Goal: Find specific page/section: Find specific page/section

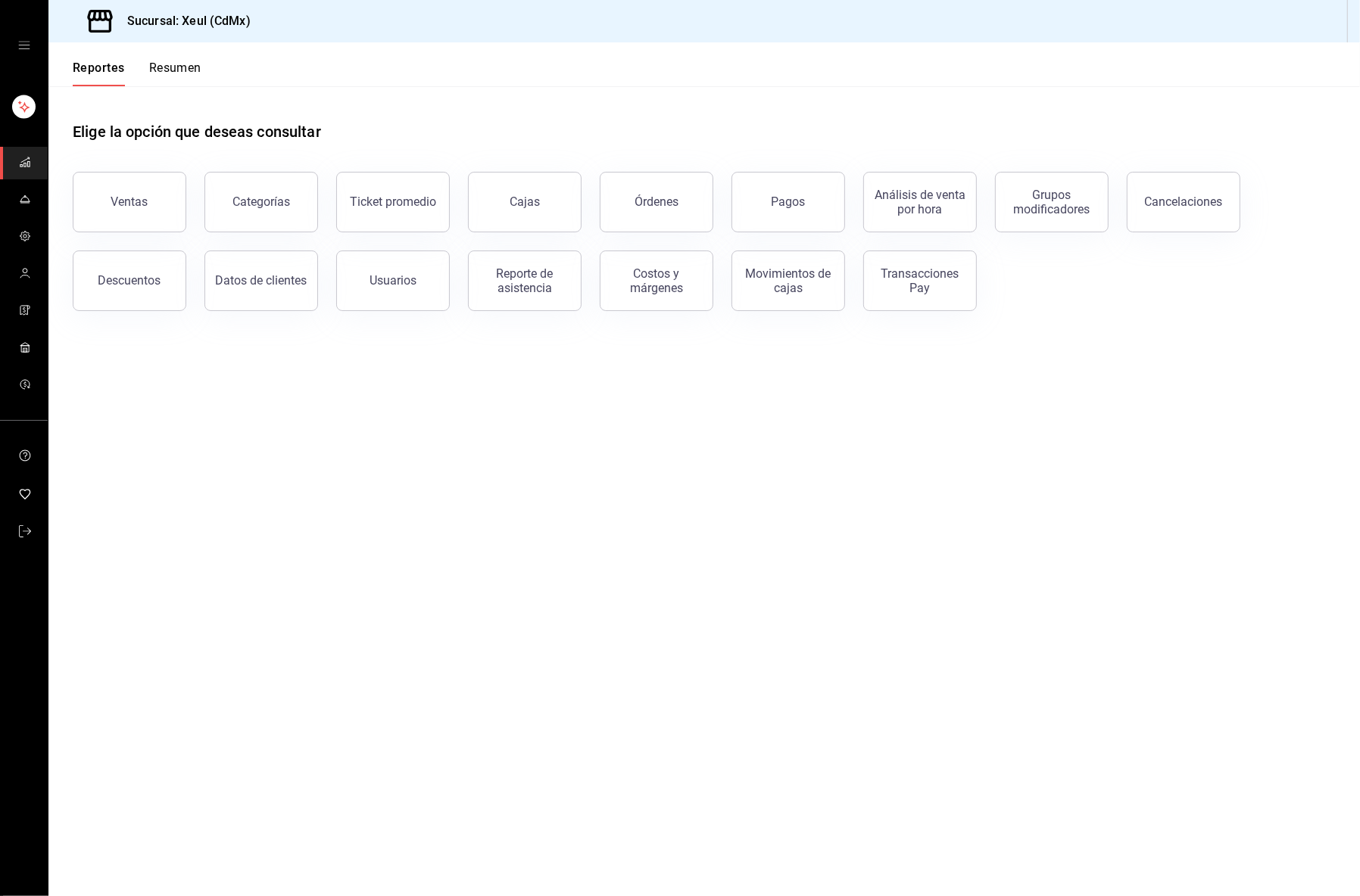
click at [177, 58] on div "Reportes Resumen" at bounding box center [125, 64] width 153 height 44
click at [168, 70] on button "Resumen" at bounding box center [175, 73] width 53 height 25
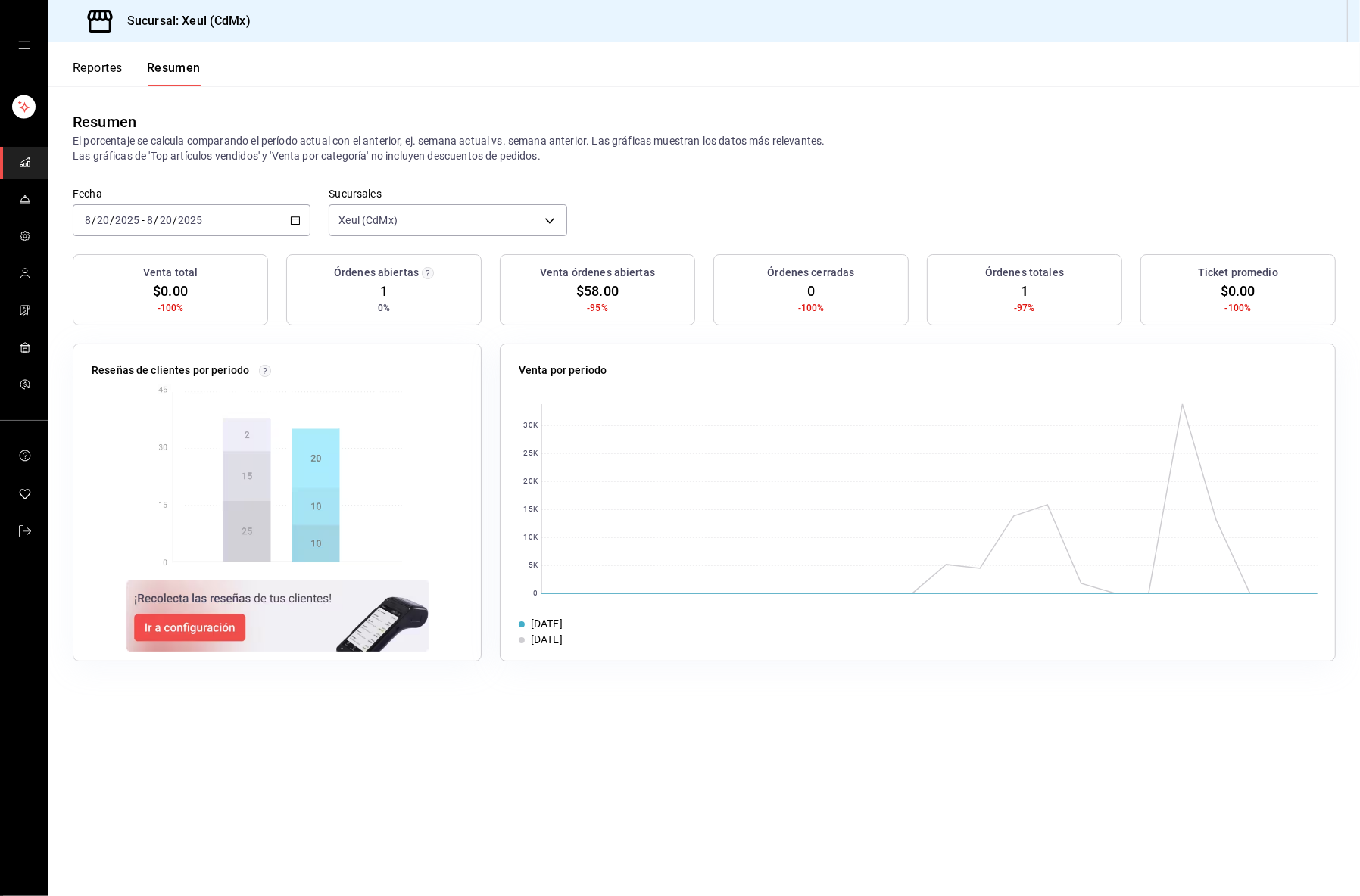
click at [119, 77] on button "Reportes" at bounding box center [97, 73] width 50 height 25
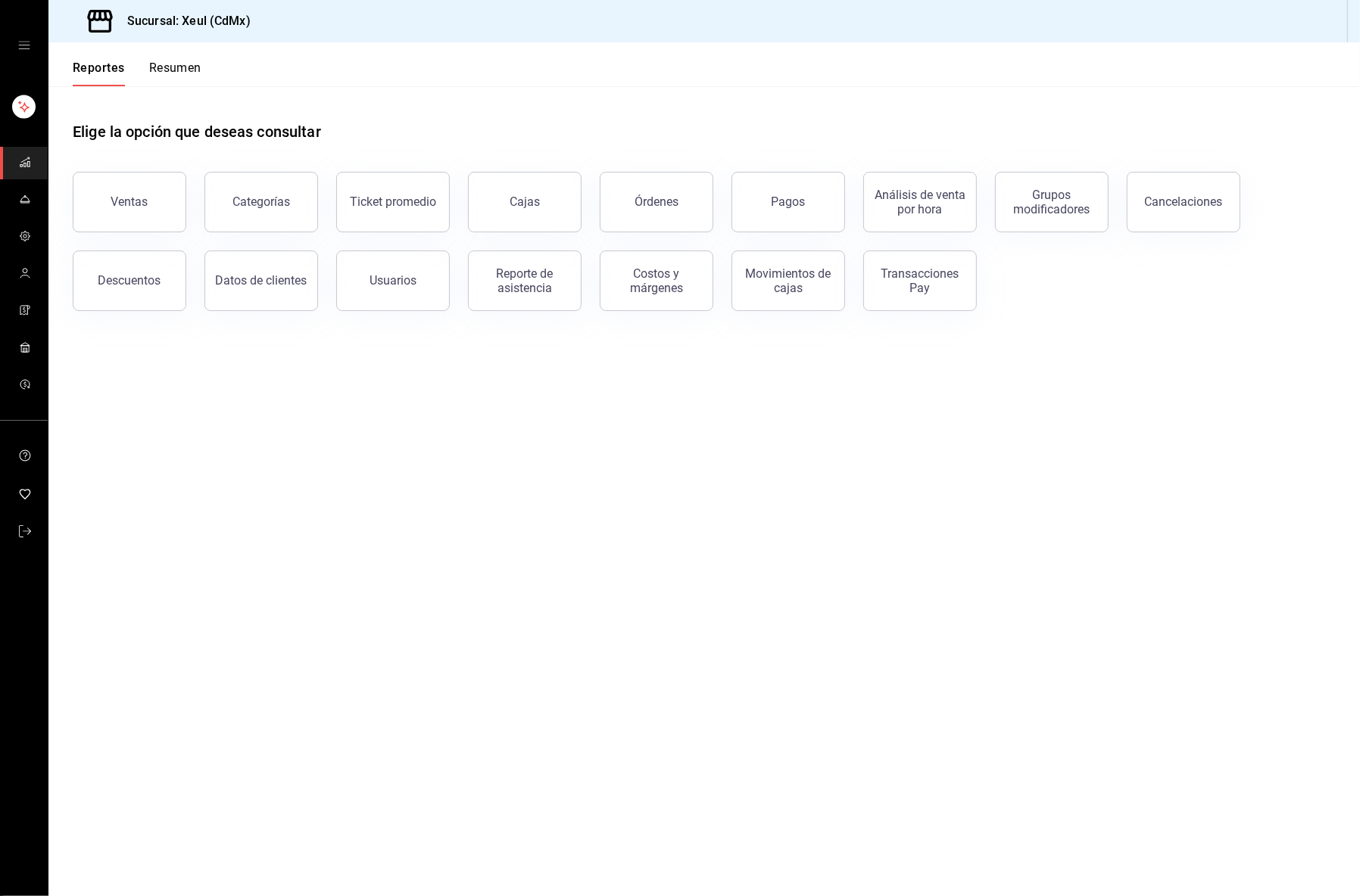
click at [31, 203] on link "mailbox folders" at bounding box center [24, 200] width 48 height 33
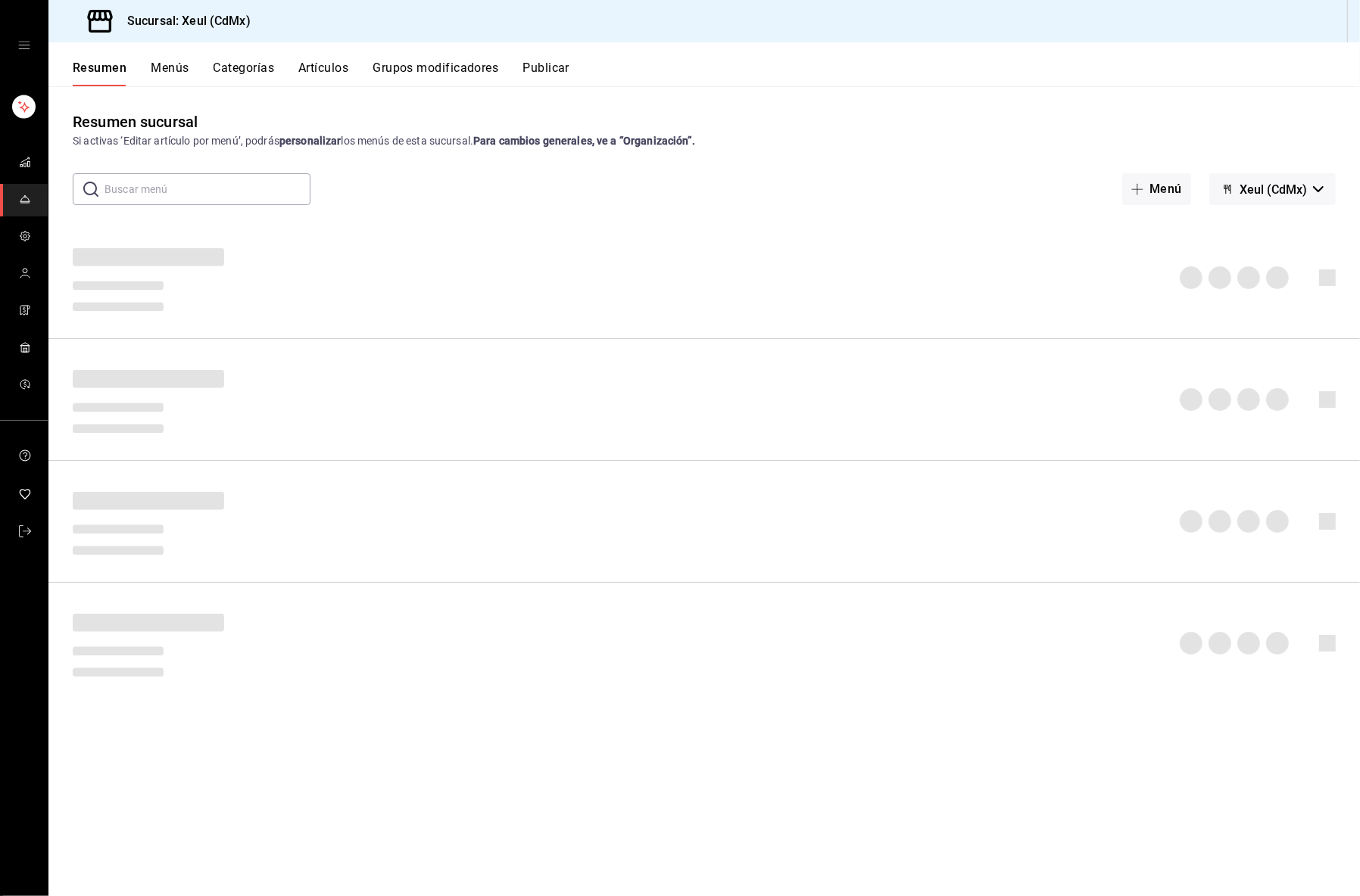
click at [22, 170] on span "mailbox folders" at bounding box center [25, 163] width 12 height 21
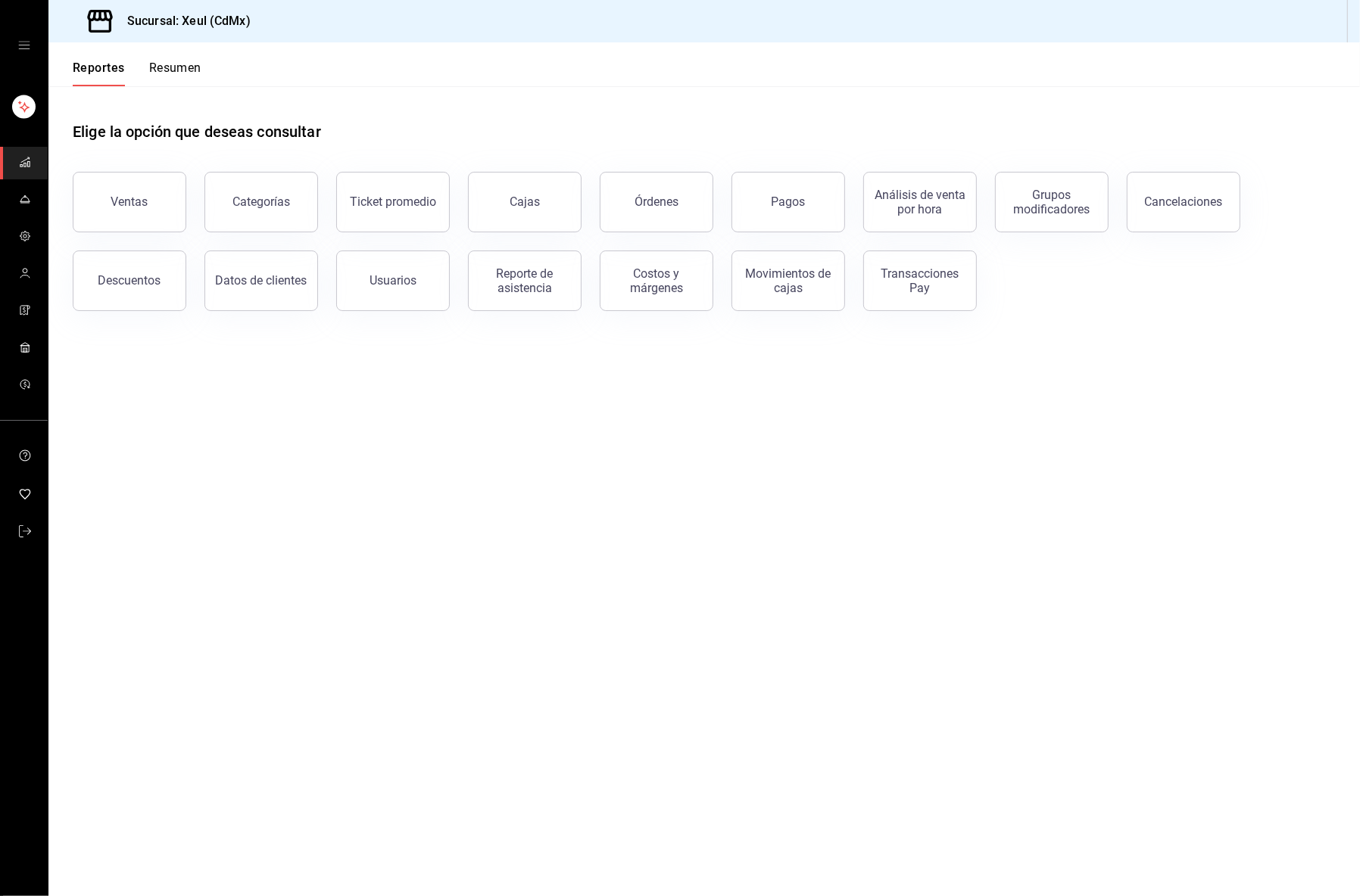
click at [34, 45] on div "mailbox folders" at bounding box center [24, 45] width 48 height 91
click at [29, 45] on div "mailbox folders" at bounding box center [24, 45] width 48 height 91
click at [23, 45] on icon "open drawer" at bounding box center [24, 45] width 12 height 12
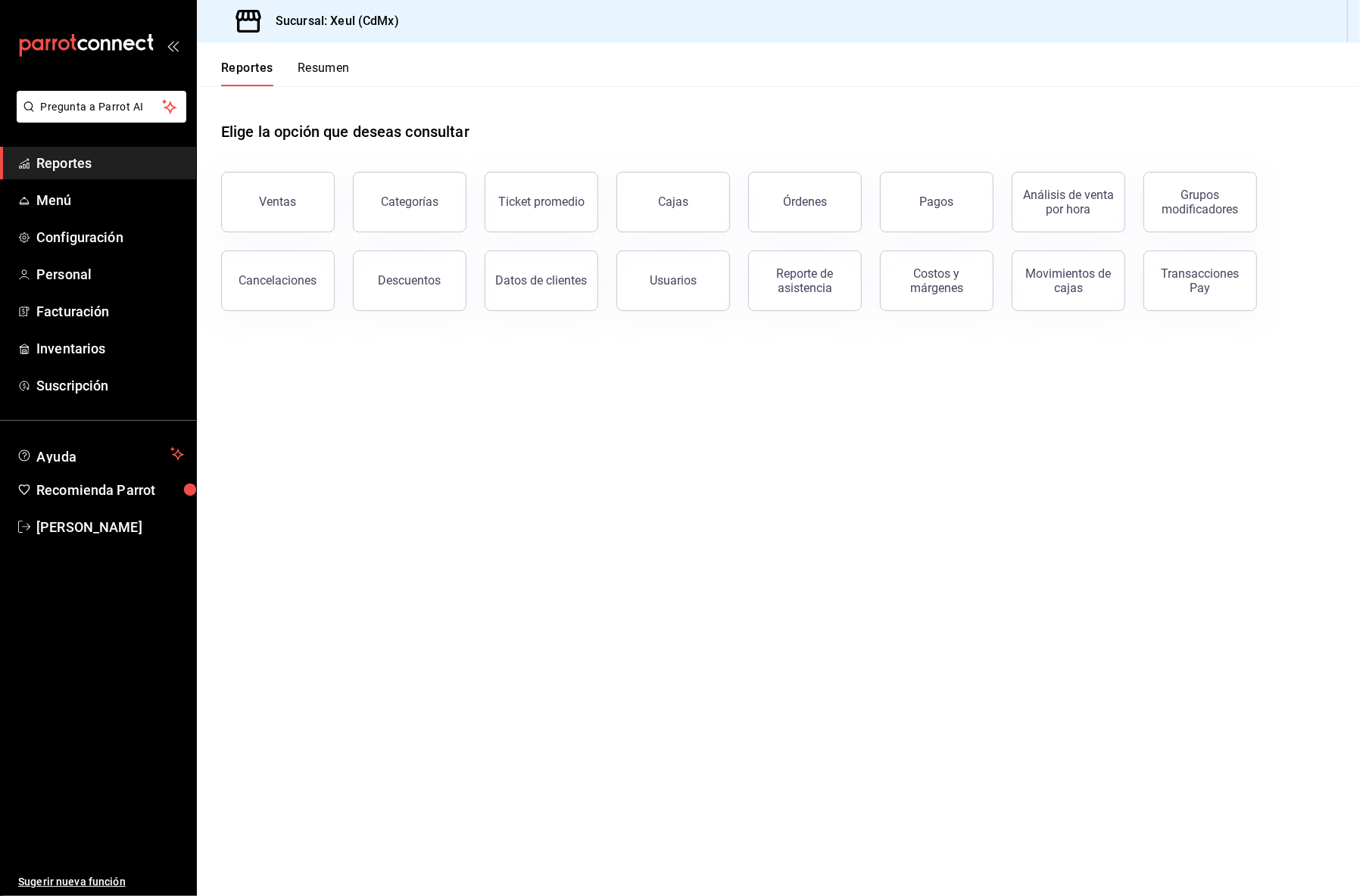
click at [173, 51] on icon "open_drawer_menu" at bounding box center [172, 45] width 12 height 12
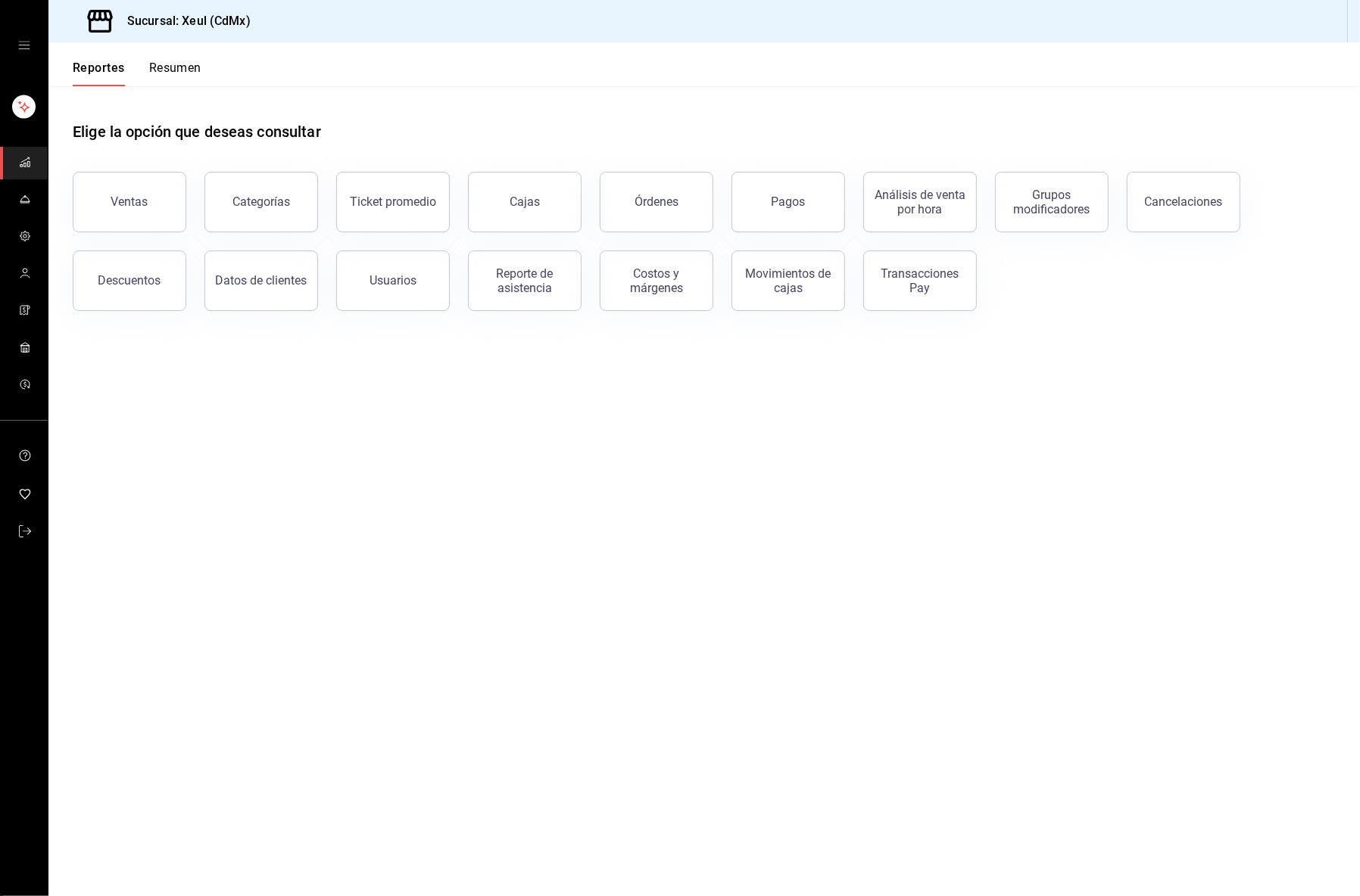
click at [293, 351] on main "Elige la opción que deseas consultar Ventas Categorías Ticket promedio Cajas Ór…" at bounding box center [704, 491] width 1311 height 810
click at [688, 506] on main "Elige la opción que deseas consultar Ventas Categorías Ticket promedio Cajas Ór…" at bounding box center [704, 491] width 1311 height 810
